Goal: Book appointment/travel/reservation

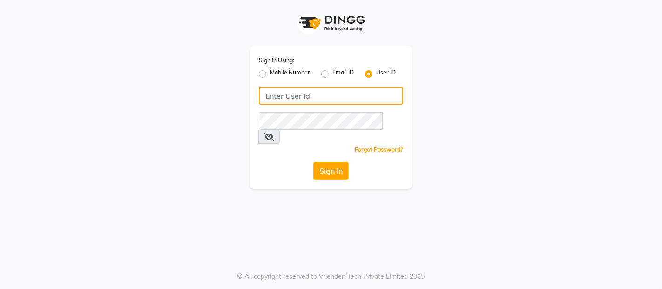
click at [303, 94] on input "Username" at bounding box center [331, 96] width 144 height 18
type input "s"
type input "famesalon"
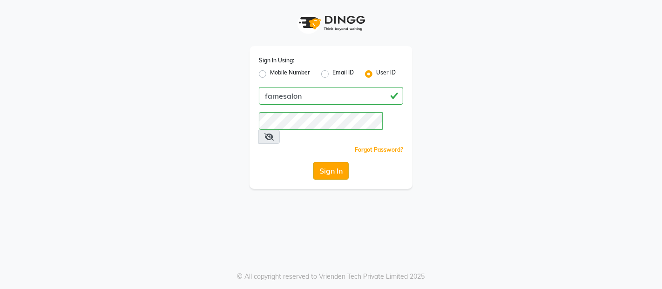
click at [332, 162] on button "Sign In" at bounding box center [330, 171] width 35 height 18
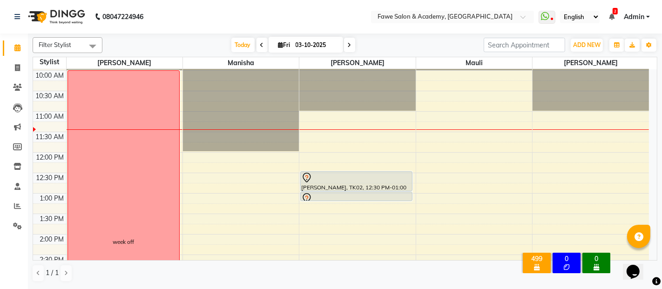
scroll to position [19, 0]
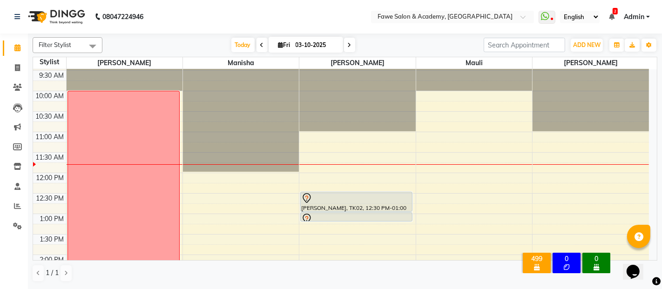
click at [280, 47] on icon at bounding box center [280, 45] width 5 height 6
select select "10"
select select "2025"
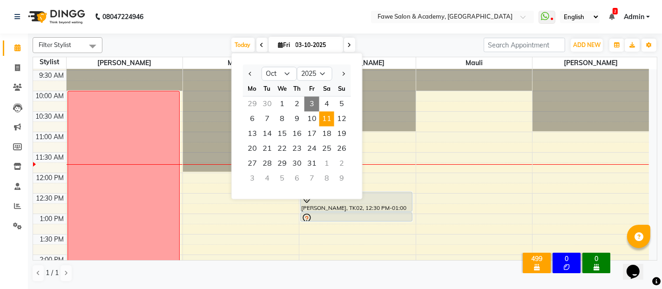
click at [324, 115] on span "11" at bounding box center [326, 118] width 15 height 15
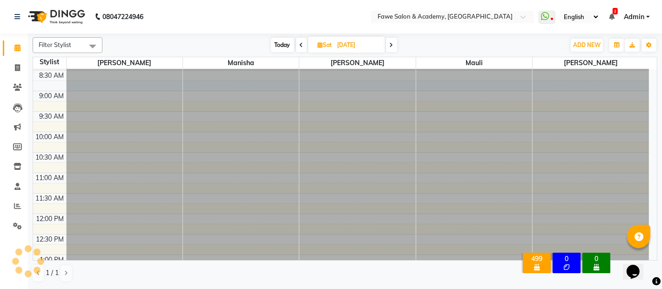
scroll to position [122, 0]
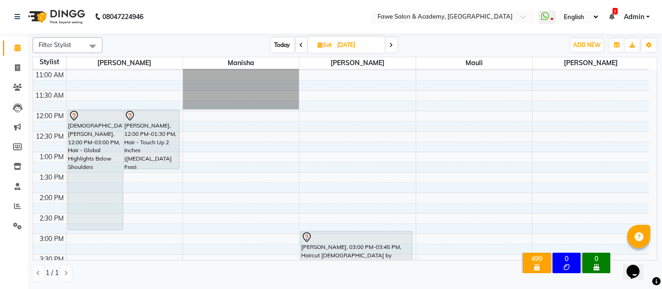
click at [301, 48] on span at bounding box center [301, 45] width 11 height 14
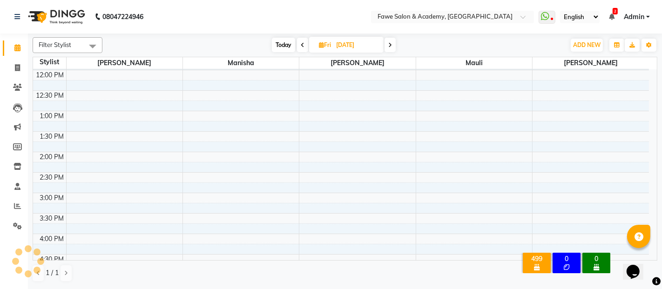
scroll to position [81, 0]
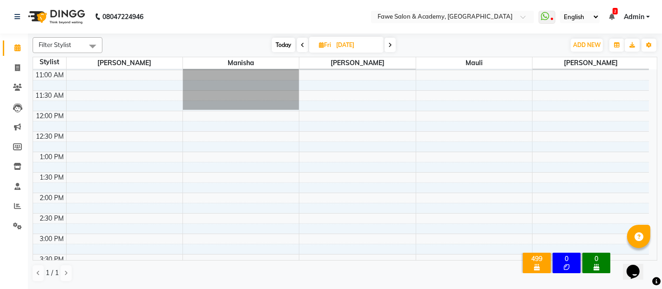
click at [287, 43] on span "Today" at bounding box center [283, 45] width 23 height 14
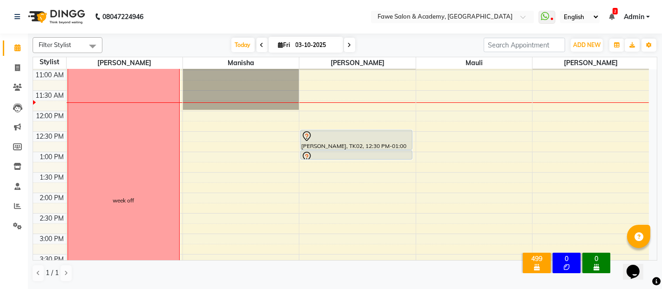
click at [349, 44] on icon at bounding box center [350, 45] width 4 height 6
type input "04-10-2025"
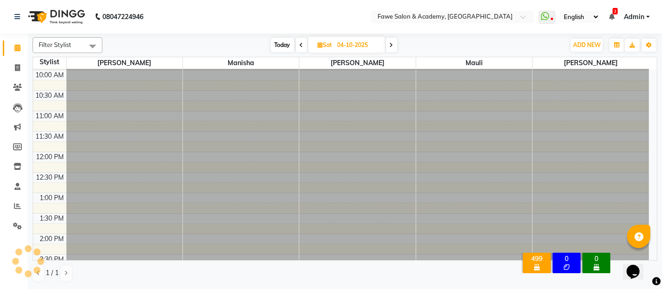
scroll to position [122, 0]
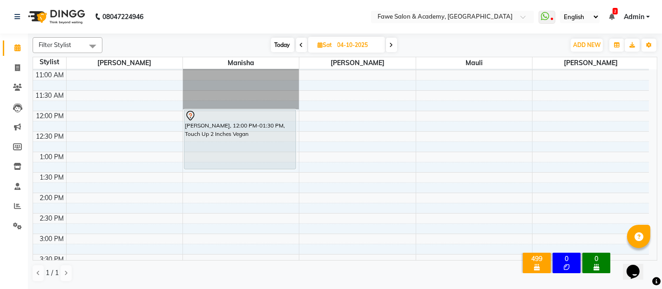
click at [322, 44] on span "Sat" at bounding box center [325, 44] width 19 height 7
select select "10"
select select "2025"
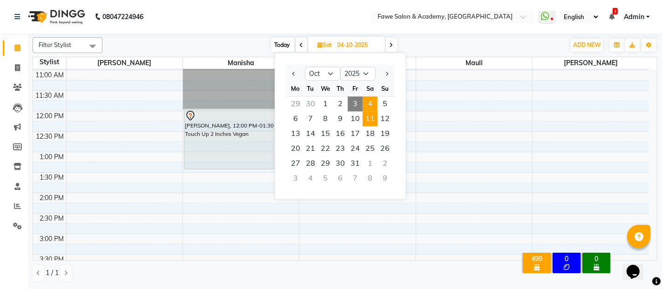
click at [373, 119] on span "11" at bounding box center [370, 118] width 15 height 15
type input "[DATE]"
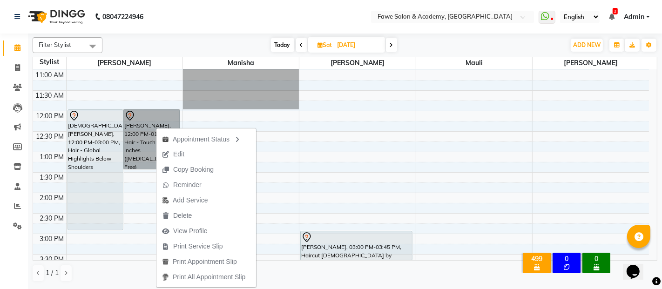
click at [382, 171] on div "8:00 AM 8:30 AM 9:00 AM 9:30 AM 10:00 AM 10:30 AM 11:00 AM 11:30 AM 12:00 PM 12…" at bounding box center [341, 254] width 616 height 614
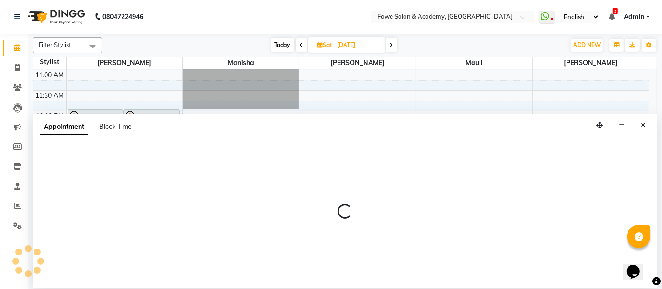
select select "14303"
select select "810"
select select "tentative"
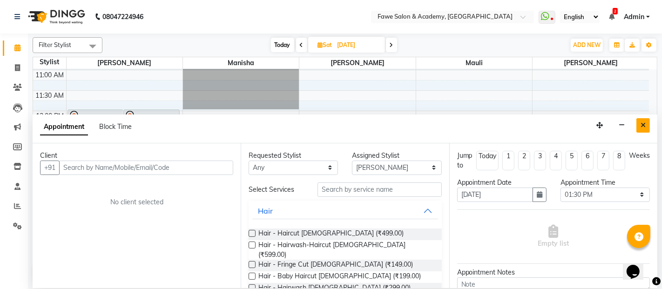
click at [643, 122] on icon "Close" at bounding box center [642, 125] width 5 height 7
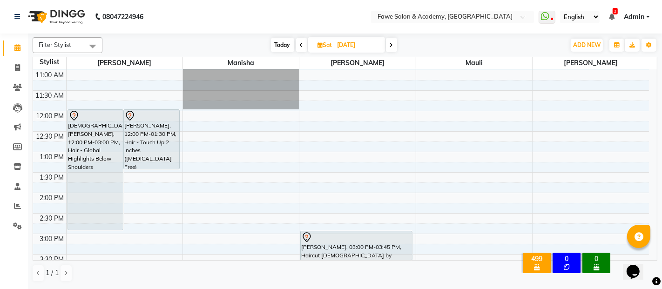
click at [282, 49] on span "Today" at bounding box center [282, 45] width 23 height 14
type input "03-10-2025"
